Goal: Complete application form: Complete application form

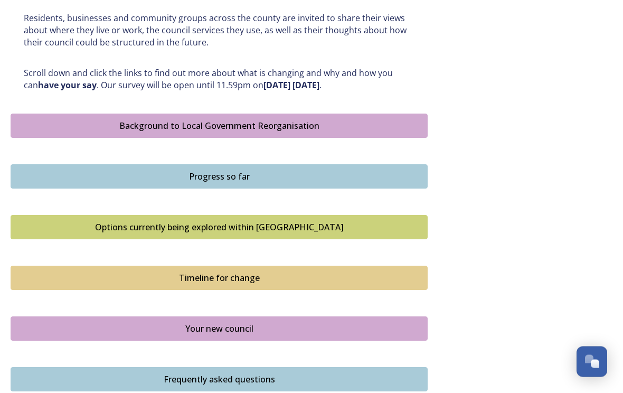
scroll to position [536, 0]
click at [238, 170] on div "Progress so far" at bounding box center [218, 176] width 405 height 13
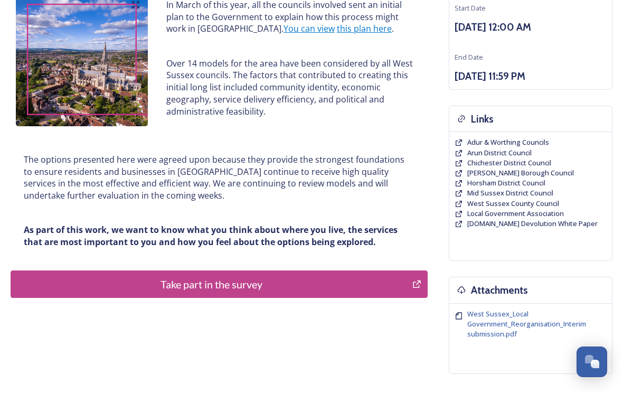
scroll to position [140, 0]
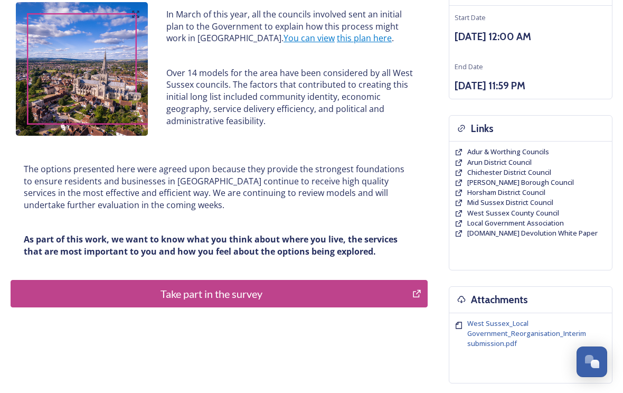
click at [337, 42] on link "this plan here" at bounding box center [364, 38] width 55 height 12
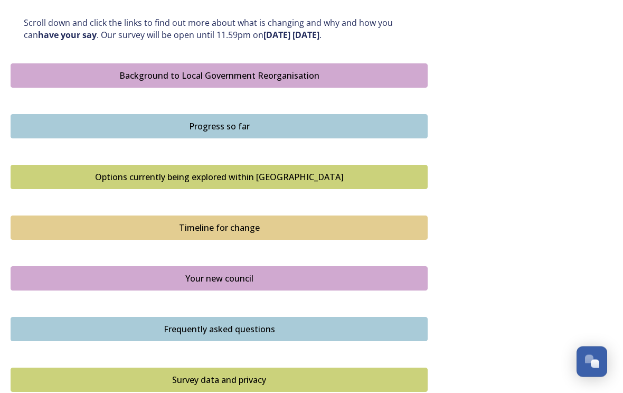
scroll to position [587, 0]
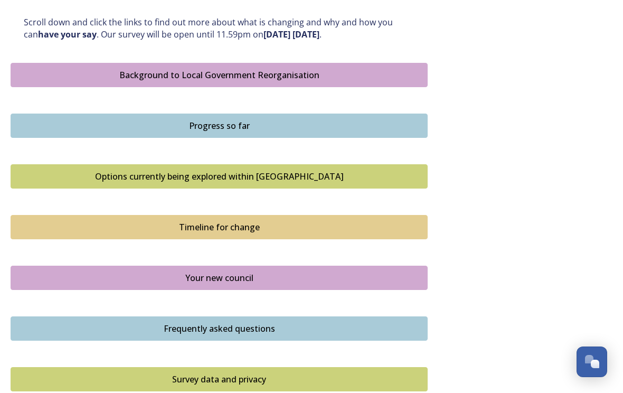
click at [275, 224] on div "Timeline for change" at bounding box center [218, 227] width 405 height 13
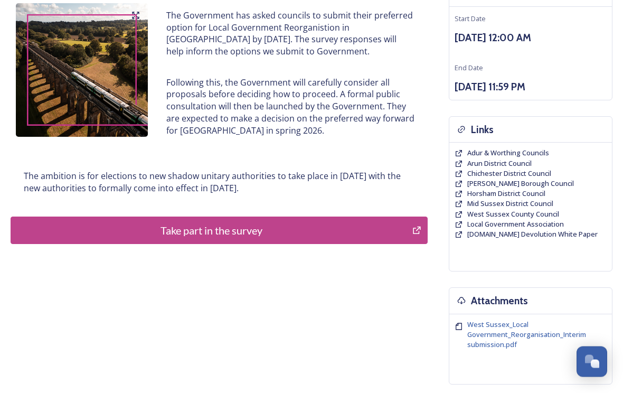
scroll to position [139, 0]
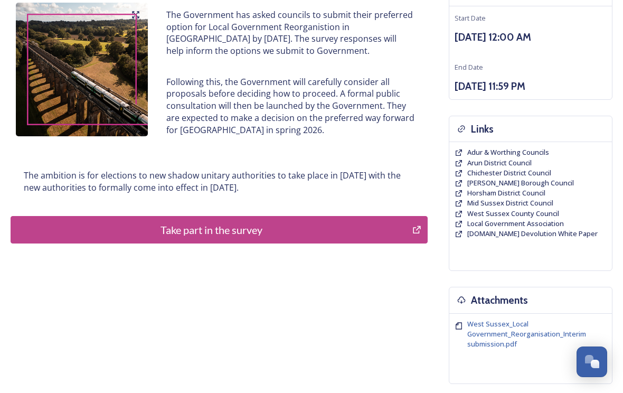
click at [244, 232] on div "Take part in the survey" at bounding box center [211, 230] width 390 height 16
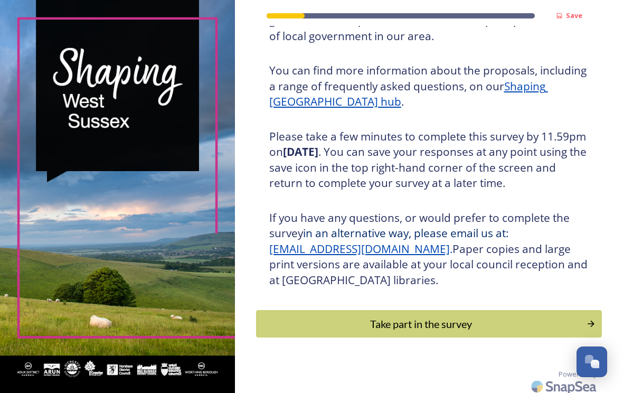
scroll to position [123, 0]
click at [514, 332] on div "Take part in the survey" at bounding box center [421, 324] width 319 height 16
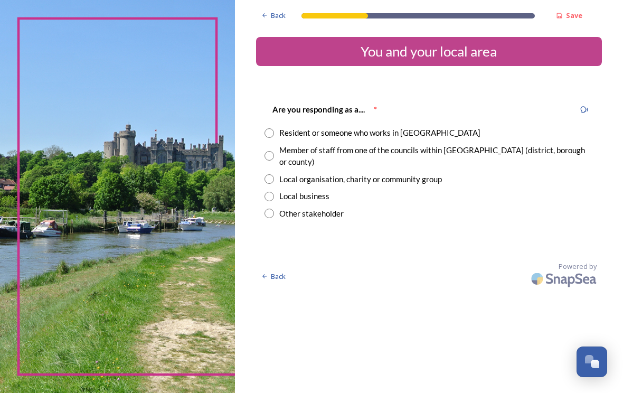
click at [274, 137] on input "radio" at bounding box center [268, 132] width 9 height 9
radio input "true"
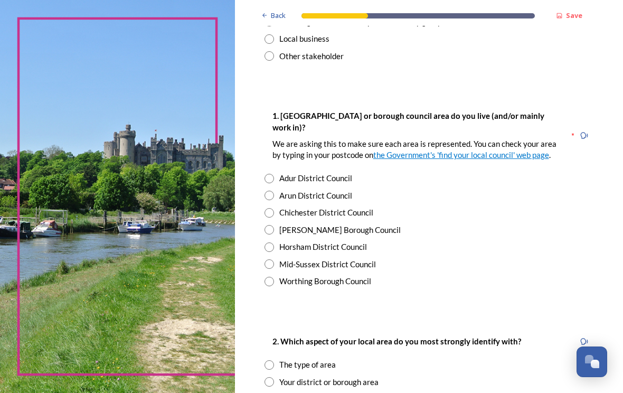
scroll to position [157, 0]
click at [274, 209] on input "radio" at bounding box center [268, 212] width 9 height 9
radio input "true"
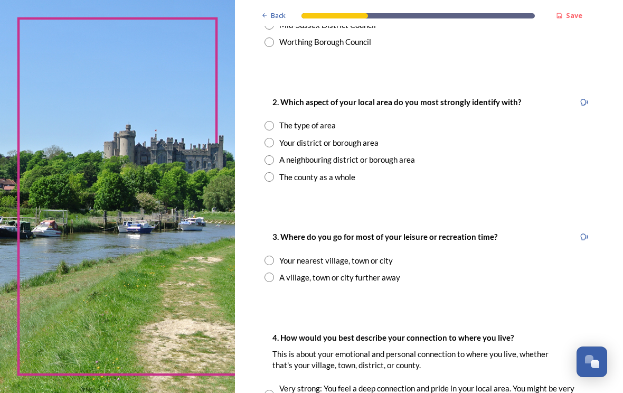
scroll to position [397, 0]
click at [274, 141] on input "radio" at bounding box center [268, 141] width 9 height 9
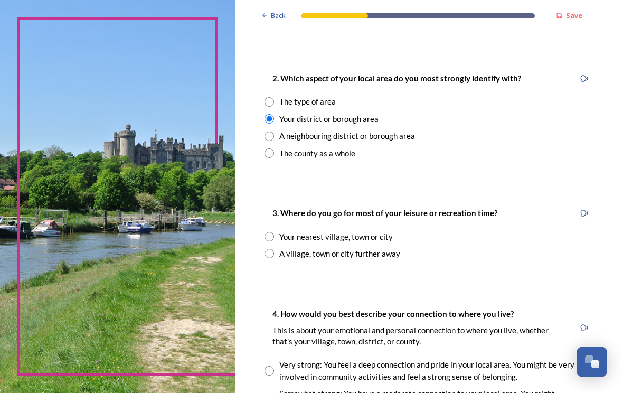
scroll to position [420, 0]
click at [287, 147] on div "The county as a whole" at bounding box center [428, 153] width 329 height 12
radio input "false"
radio input "true"
click at [274, 114] on input "radio" at bounding box center [268, 118] width 9 height 9
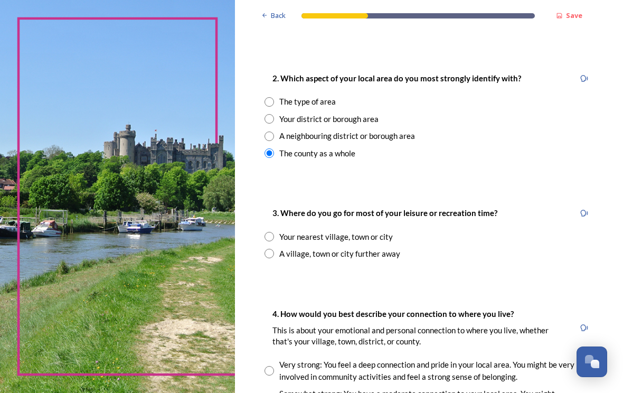
radio input "true"
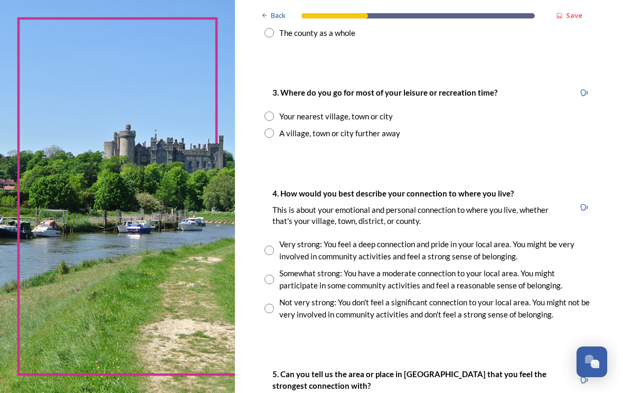
scroll to position [540, 0]
click at [274, 111] on input "radio" at bounding box center [268, 115] width 9 height 9
radio input "true"
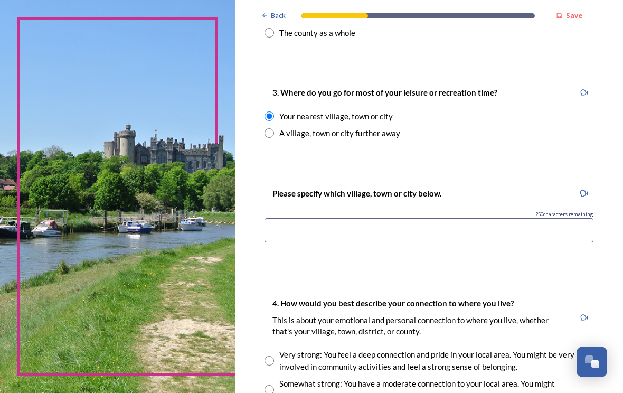
click at [297, 219] on input at bounding box center [428, 230] width 329 height 24
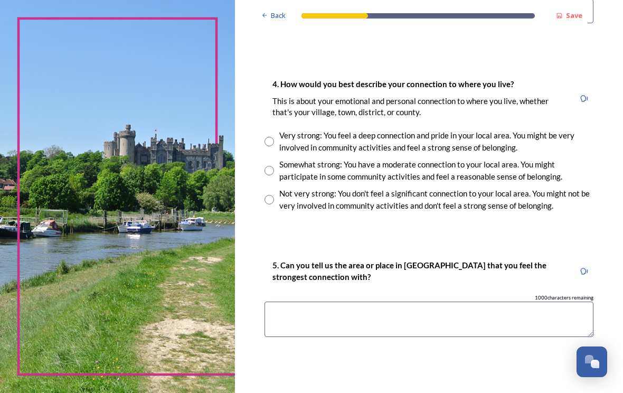
scroll to position [760, 0]
type input "Chichester"
click at [274, 136] on input "radio" at bounding box center [268, 140] width 9 height 9
radio input "true"
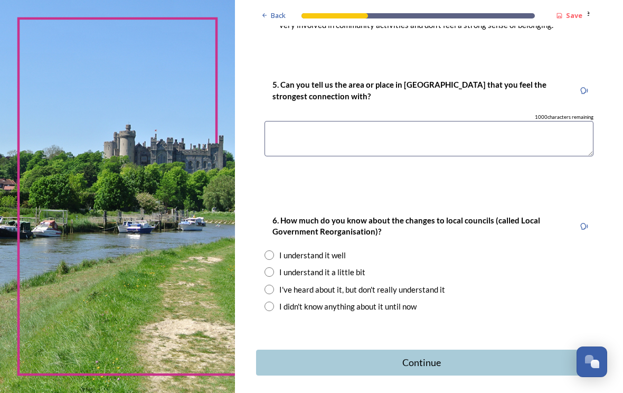
scroll to position [940, 0]
click at [579, 81] on div "Read Question Aloud" at bounding box center [583, 90] width 19 height 19
click at [583, 90] on div "Read Question Aloud" at bounding box center [583, 90] width 19 height 19
click at [584, 87] on icon at bounding box center [584, 91] width 8 height 8
click at [548, 84] on div "Read Question Aloud" at bounding box center [541, 90] width 54 height 12
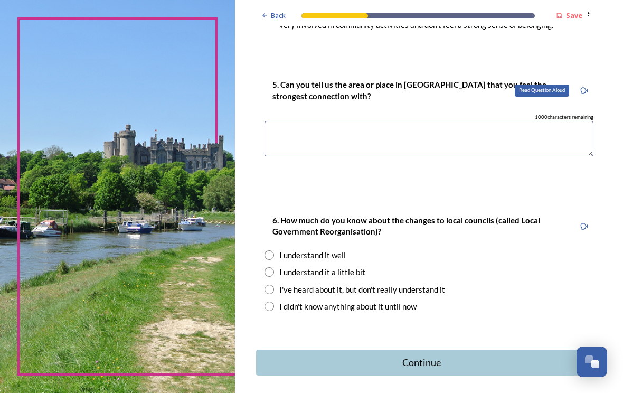
click at [332, 135] on textarea at bounding box center [428, 138] width 329 height 35
click at [580, 86] on div at bounding box center [583, 90] width 19 height 19
click at [584, 87] on div "Read Question Aloud" at bounding box center [583, 90] width 19 height 19
click at [298, 128] on textarea at bounding box center [428, 138] width 329 height 35
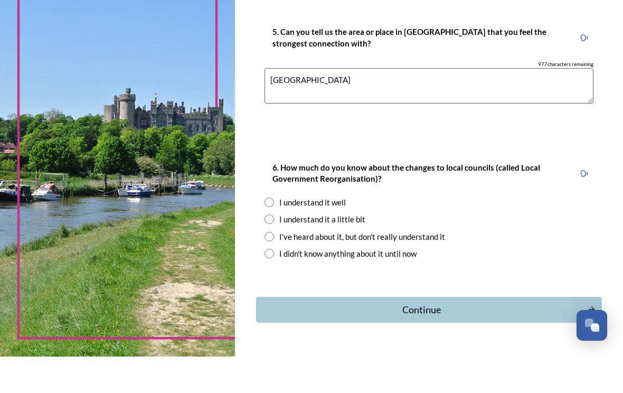
scroll to position [15, 0]
type textarea "Chichester South Downs"
click at [274, 251] on input "radio" at bounding box center [268, 255] width 9 height 9
radio input "true"
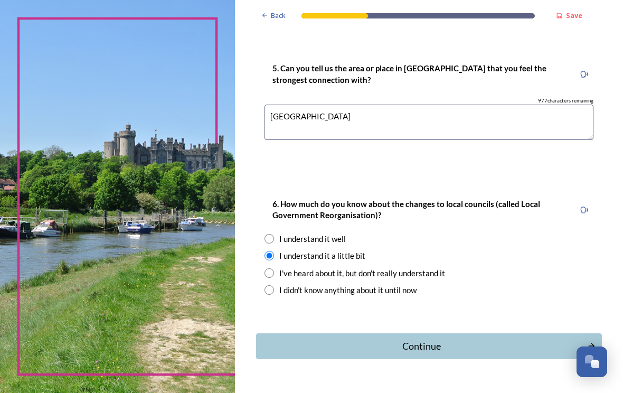
click at [443, 333] on button "Continue" at bounding box center [429, 346] width 346 height 26
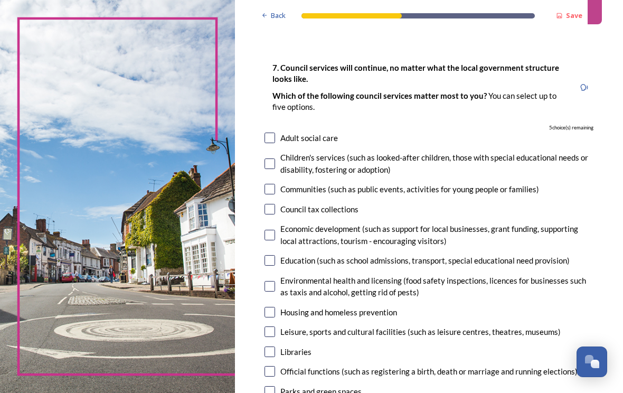
scroll to position [42, 0]
